Goal: Navigation & Orientation: Go to known website

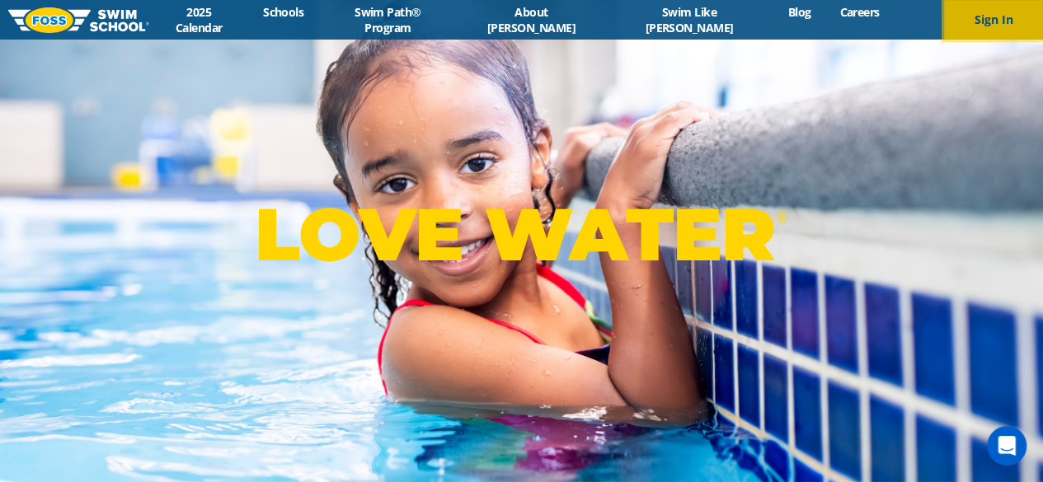
click at [993, 19] on button "Sign In" at bounding box center [993, 20] width 99 height 40
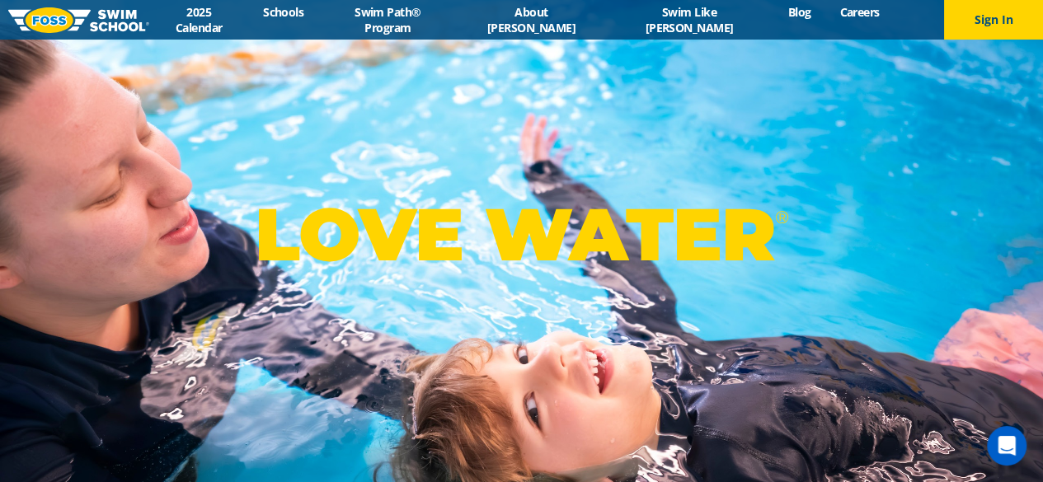
click at [449, 111] on div "LOVE WATER ®" at bounding box center [521, 241] width 1043 height 482
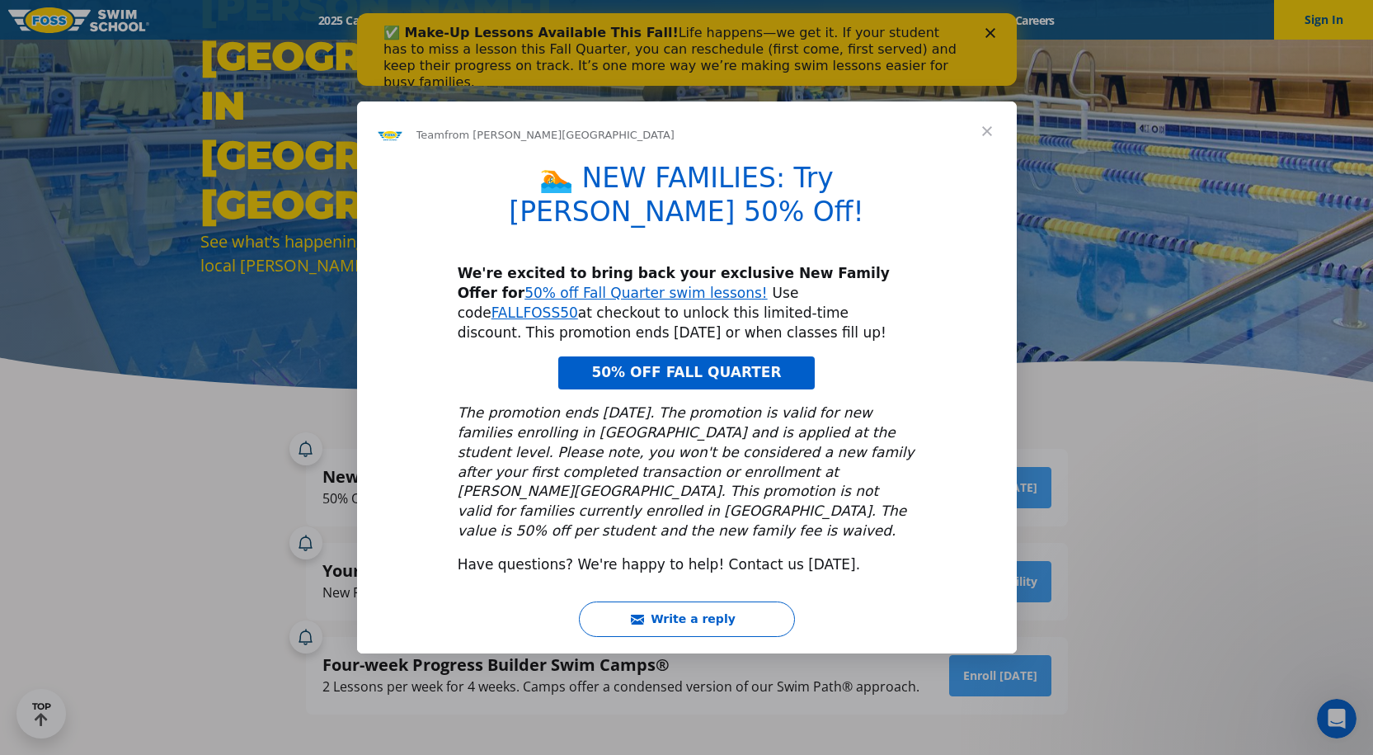
click at [991, 158] on span "Close" at bounding box center [986, 130] width 59 height 59
